Goal: Information Seeking & Learning: Understand process/instructions

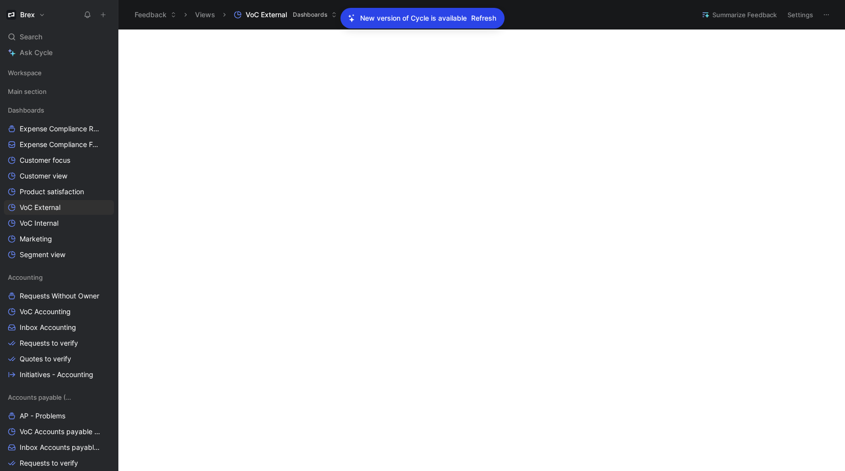
scroll to position [393, 0]
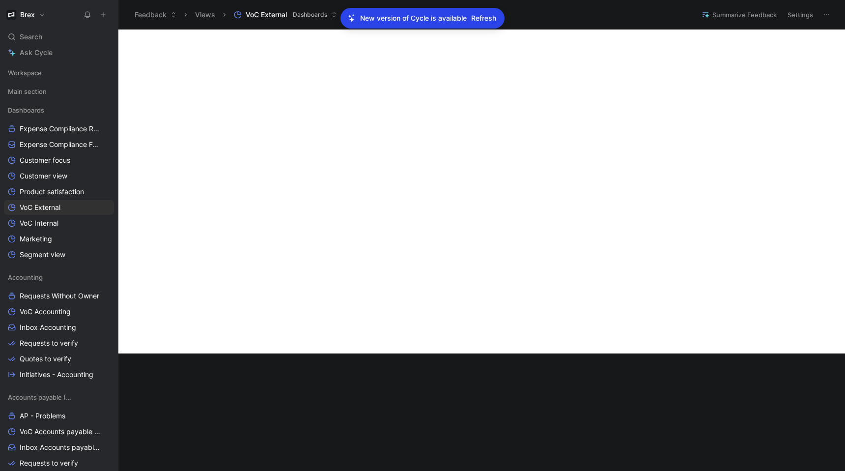
click at [482, 16] on span "Refresh" at bounding box center [483, 18] width 25 height 12
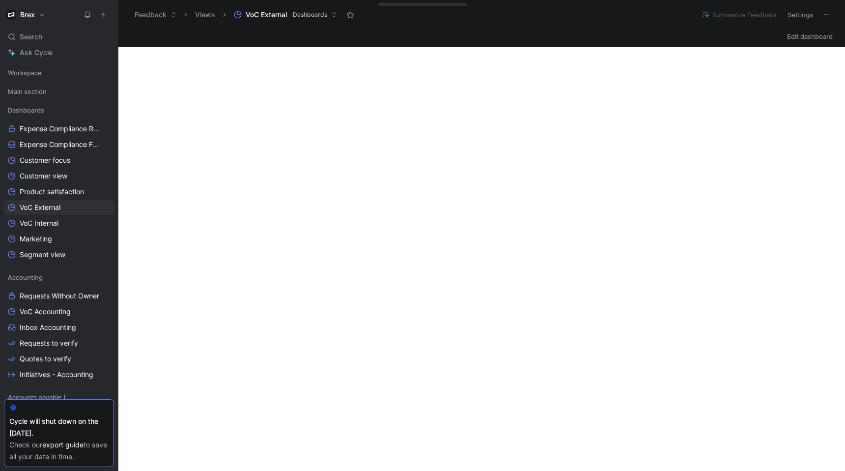
click at [69, 444] on link "export guide" at bounding box center [62, 444] width 41 height 8
drag, startPoint x: 59, startPoint y: 433, endPoint x: 1, endPoint y: 424, distance: 59.2
click at [1, 424] on div "Workspace Main section Dashboards Expense Compliance Requests Expense Complianc…" at bounding box center [59, 267] width 118 height 407
copy div "Cycle will shut down on the [DATE]."
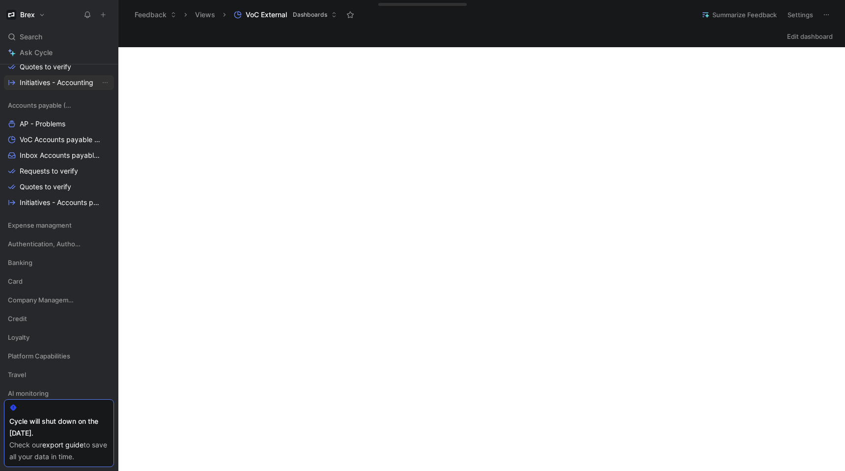
scroll to position [363, 0]
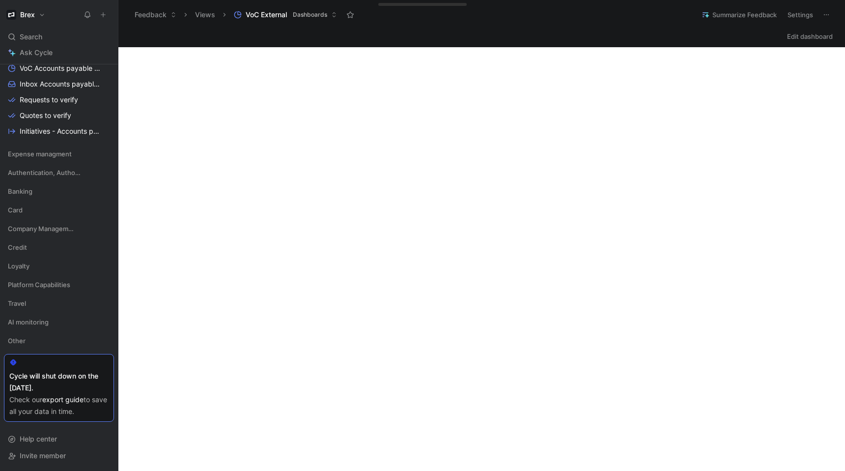
click at [20, 360] on div at bounding box center [58, 362] width 99 height 8
click at [39, 13] on button "Brex" at bounding box center [26, 15] width 44 height 14
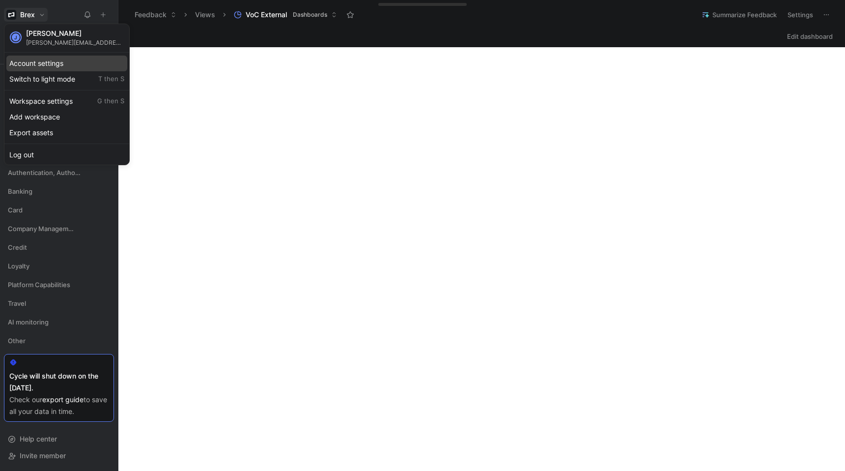
click at [47, 64] on div "Account settings" at bounding box center [66, 64] width 121 height 16
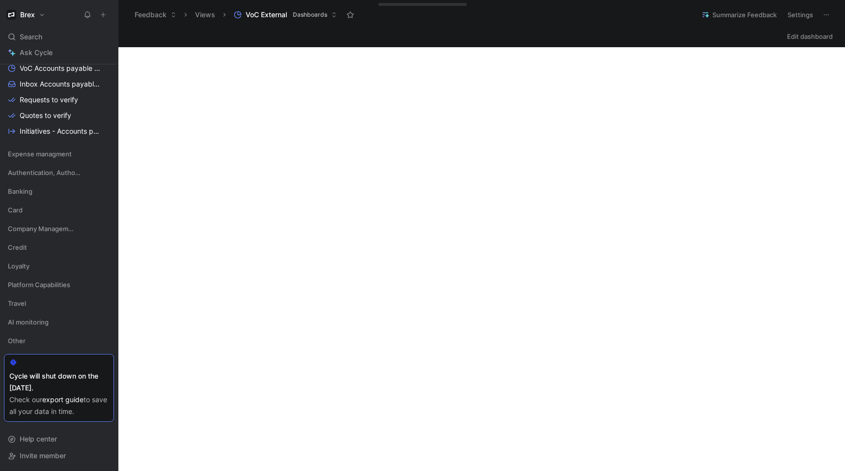
click at [45, 378] on div "Cycle will shut down on the [DATE]." at bounding box center [58, 382] width 99 height 24
click at [61, 396] on link "export guide" at bounding box center [62, 399] width 41 height 8
click at [76, 415] on div "Check our export guide to save all your data in time." at bounding box center [58, 405] width 99 height 24
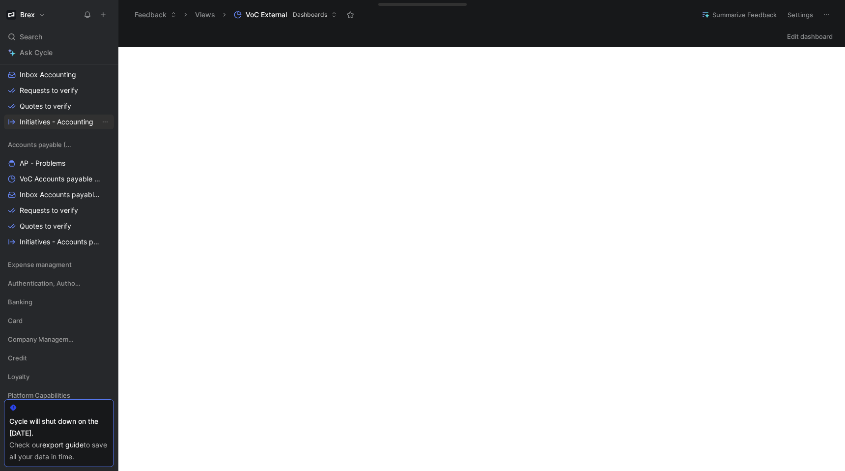
scroll to position [257, 0]
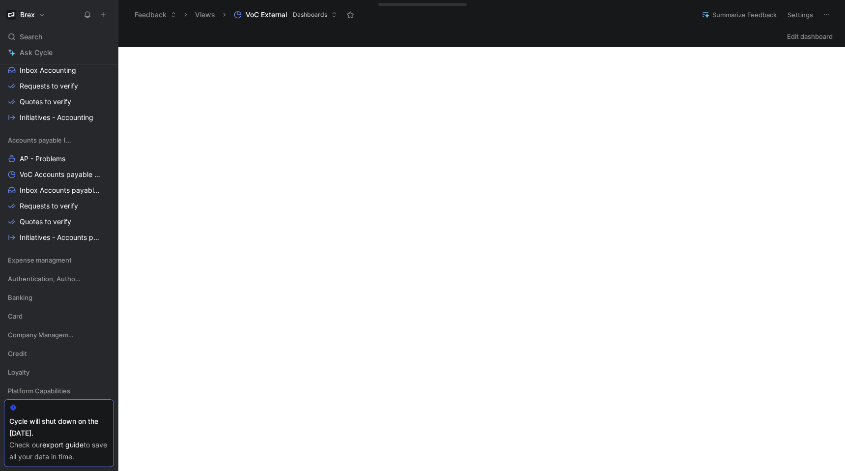
click at [12, 406] on use at bounding box center [13, 407] width 6 height 6
click at [20, 420] on div "Cycle will shut down on the [DATE]." at bounding box center [58, 427] width 99 height 24
